Goal: Task Accomplishment & Management: Manage account settings

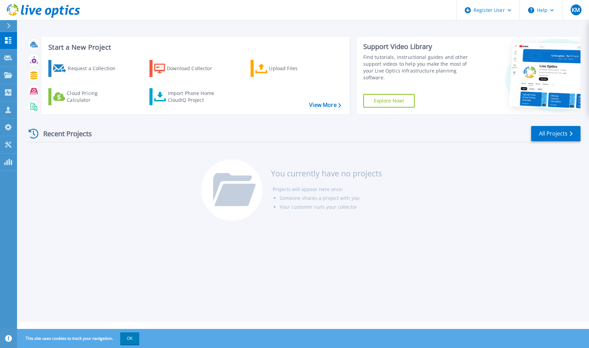
click at [300, 4] on header "Register User Help KM Dell ユーザー Koji Momose [EMAIL_ADDRESS][DOMAIN_NAME] Dell M…" at bounding box center [294, 10] width 589 height 20
click at [577, 5] on div "KM" at bounding box center [576, 9] width 11 height 11
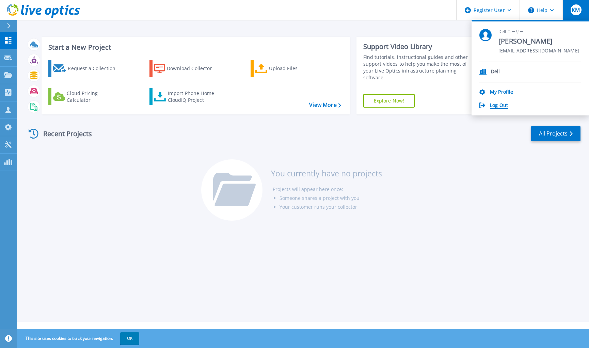
click at [502, 103] on link "Log Out" at bounding box center [499, 106] width 18 height 6
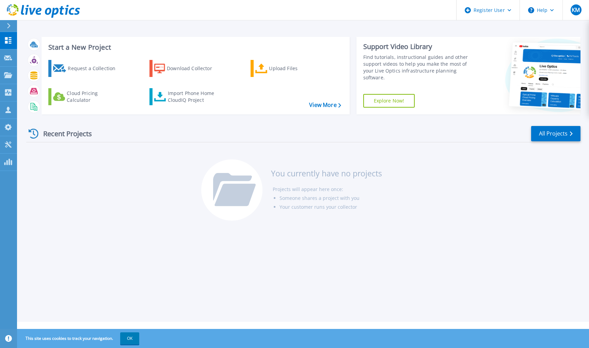
click at [429, 199] on div "Recent Projects All Projects You currently have no projects Projects will appea…" at bounding box center [303, 174] width 555 height 108
